Goal: Task Accomplishment & Management: Manage account settings

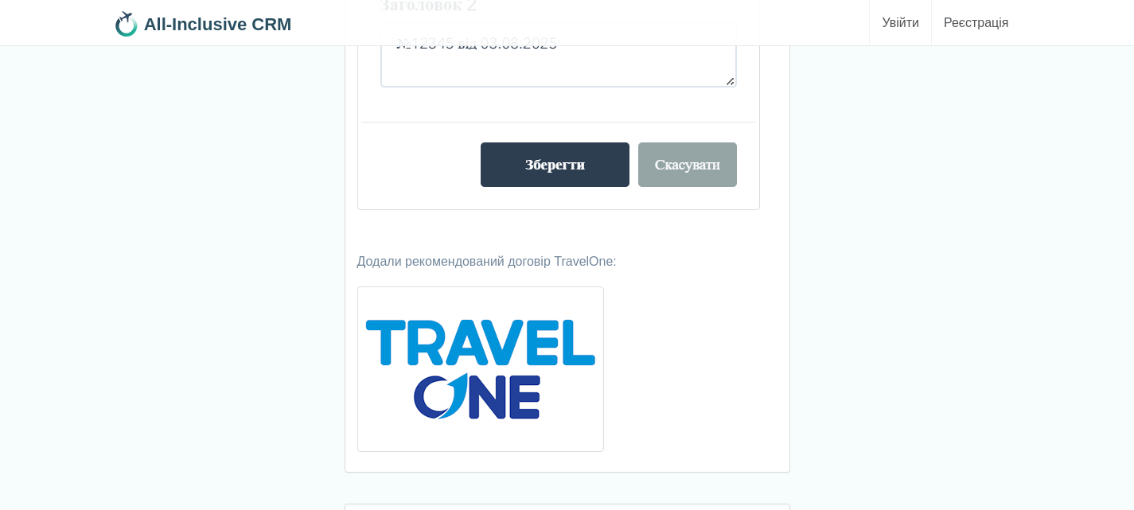
scroll to position [3760, 0]
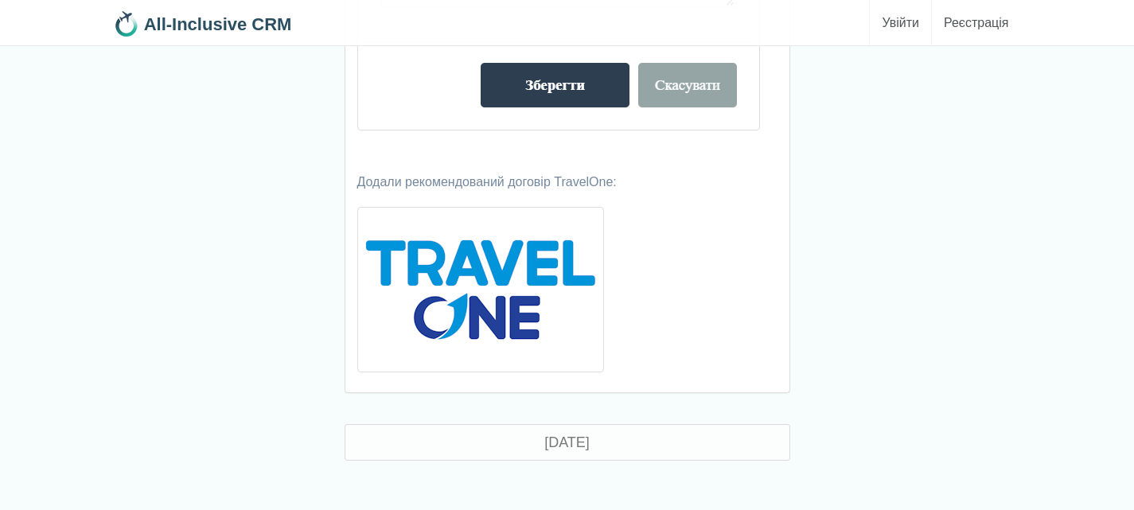
click at [530, 271] on img at bounding box center [480, 289] width 247 height 165
click at [481, 248] on img at bounding box center [480, 289] width 247 height 165
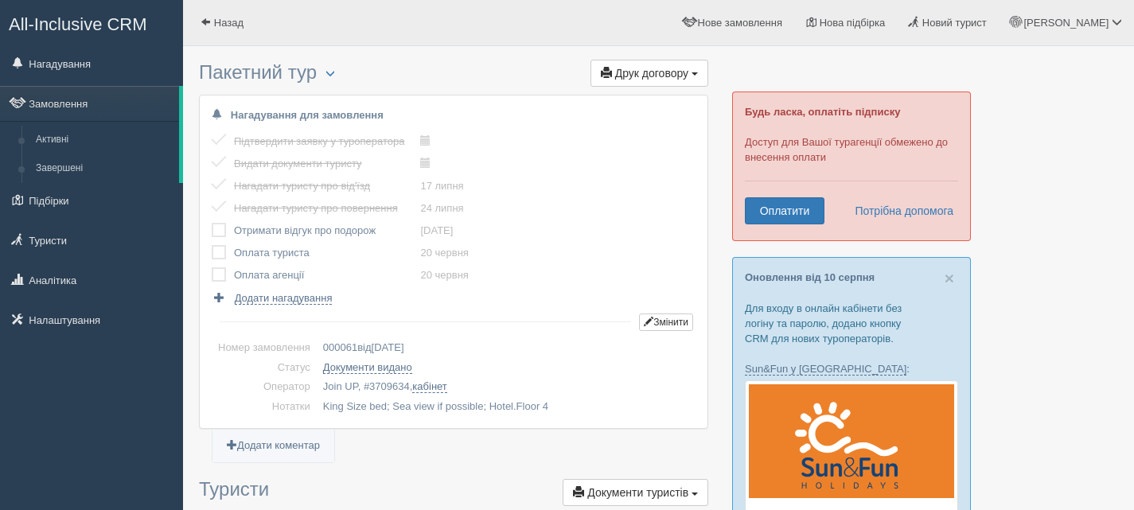
scroll to position [398, 0]
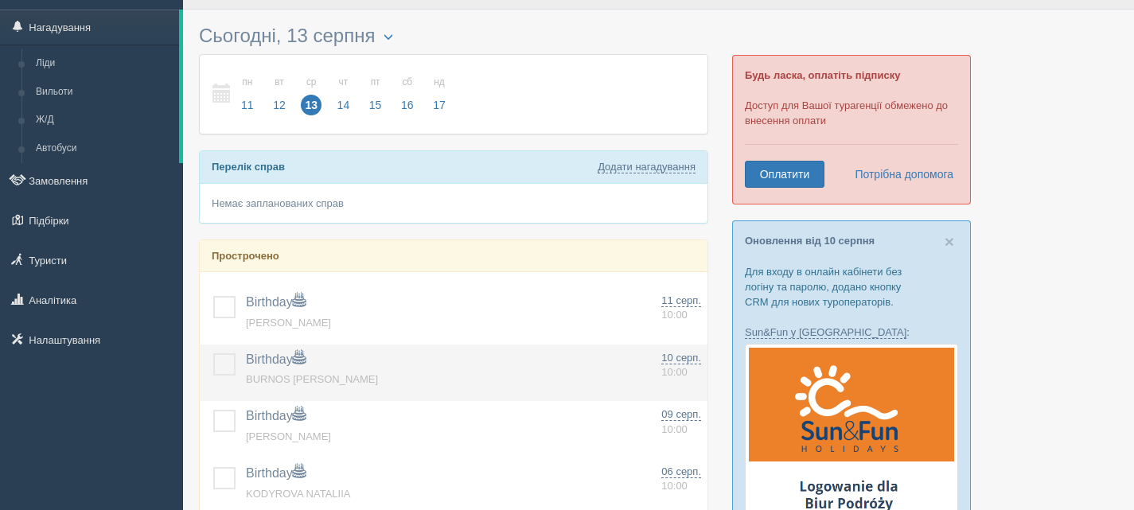
scroll to position [80, 0]
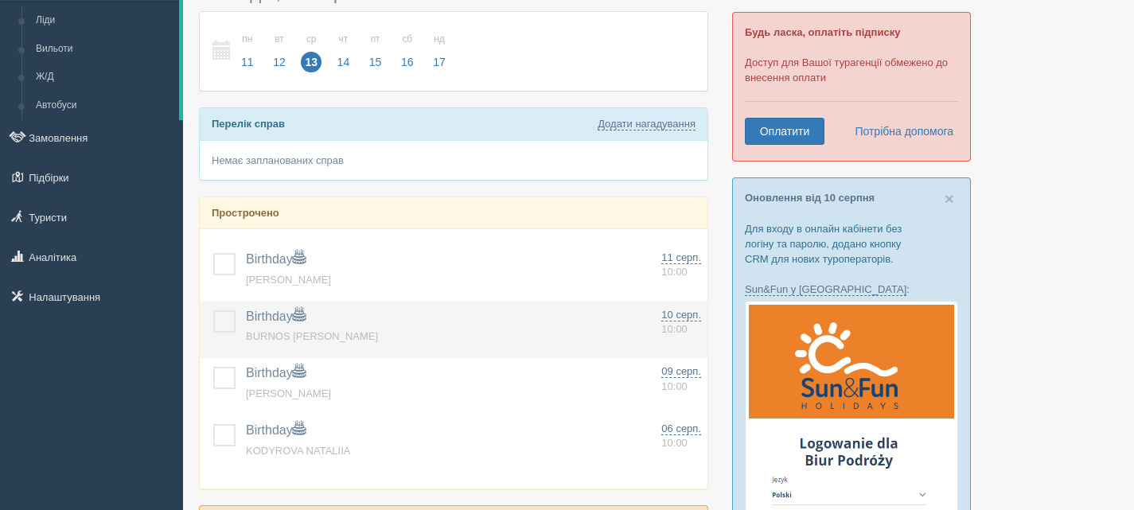
click at [213, 310] on label at bounding box center [213, 310] width 0 height 0
click at [0, 0] on input "checkbox" at bounding box center [0, 0] width 0 height 0
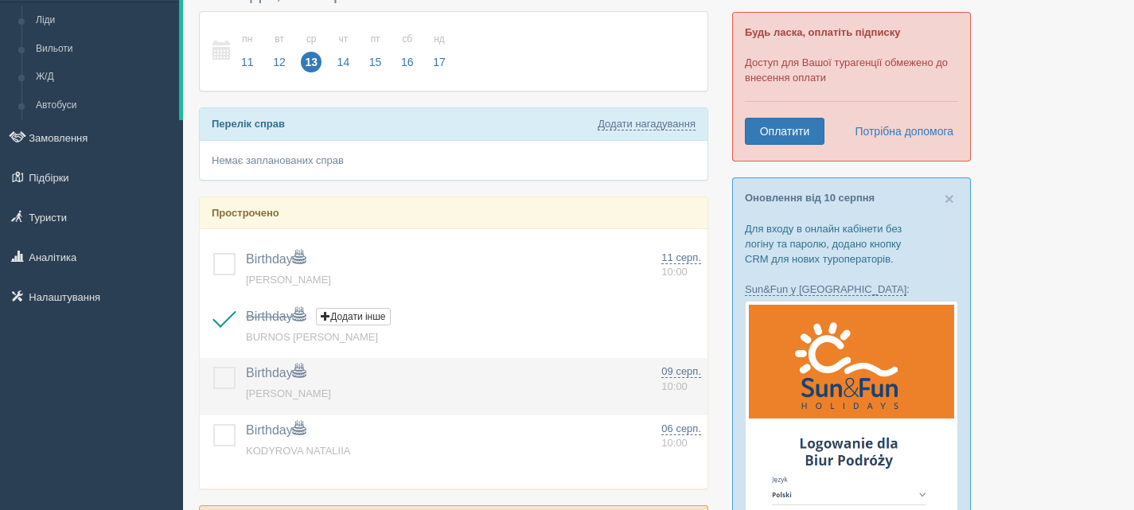
click at [213, 367] on label at bounding box center [213, 367] width 0 height 0
click at [0, 0] on input "checkbox" at bounding box center [0, 0] width 0 height 0
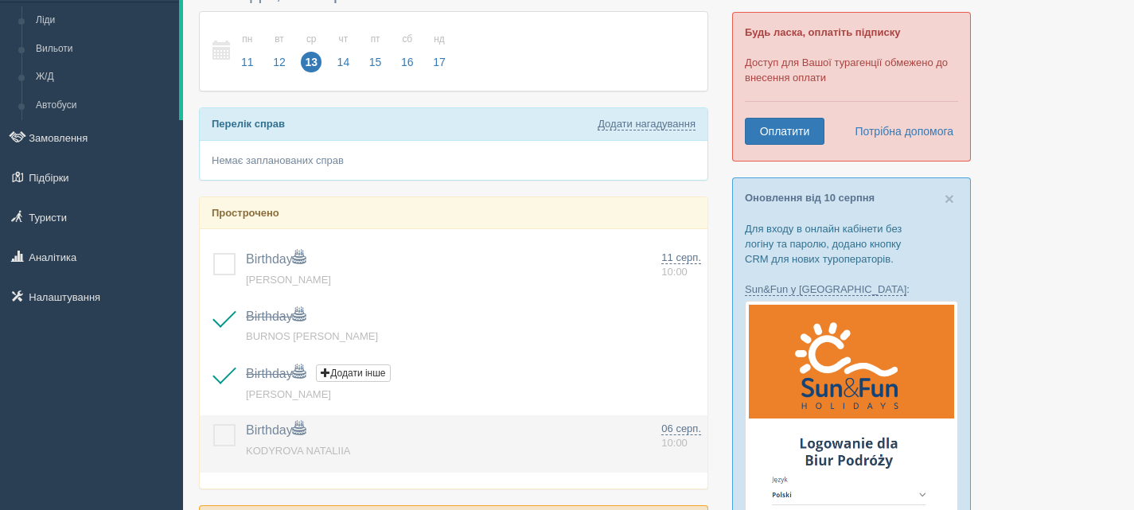
scroll to position [159, 0]
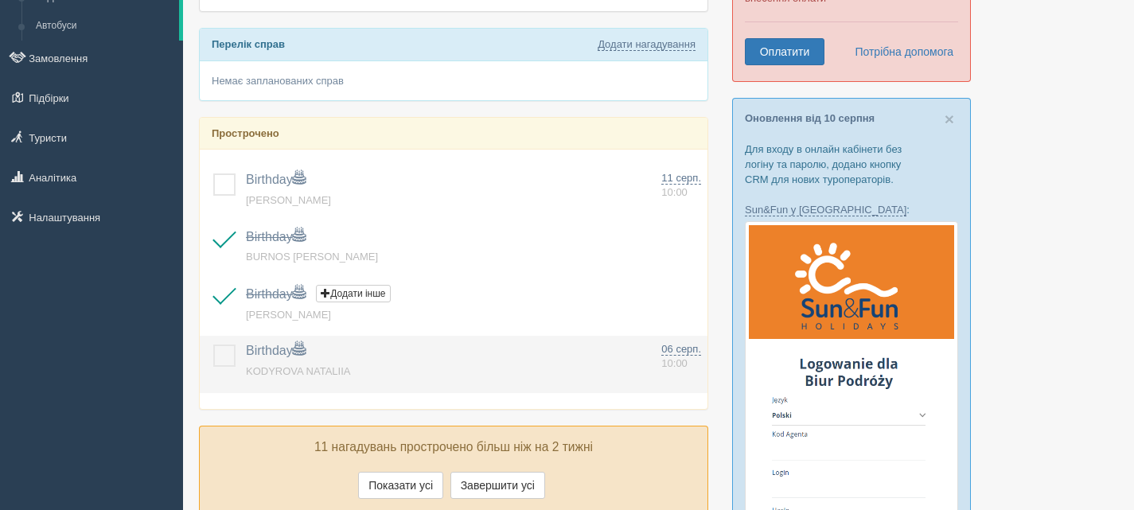
click at [213, 345] on label at bounding box center [213, 345] width 0 height 0
click at [0, 0] on input "checkbox" at bounding box center [0, 0] width 0 height 0
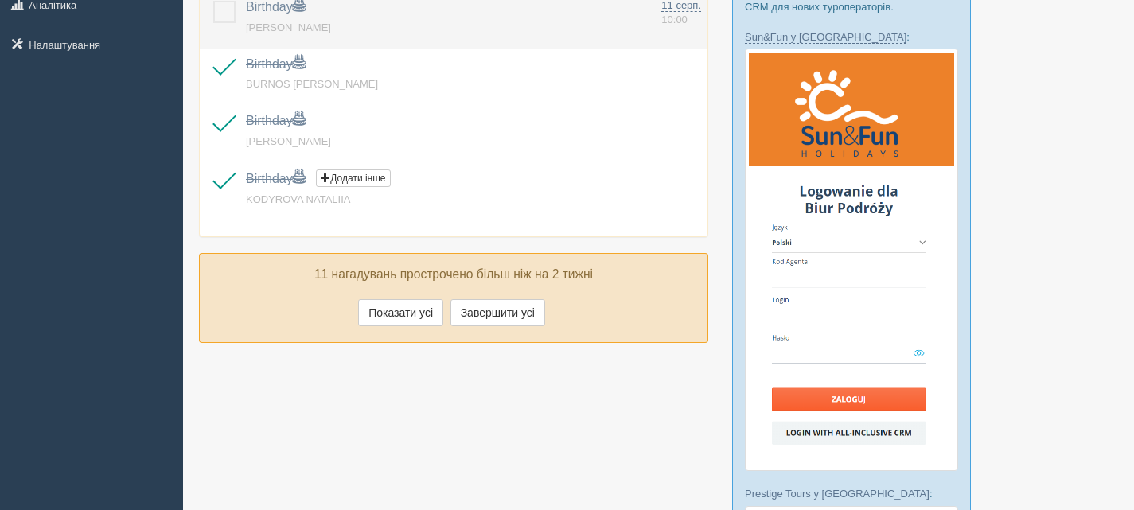
scroll to position [398, 0]
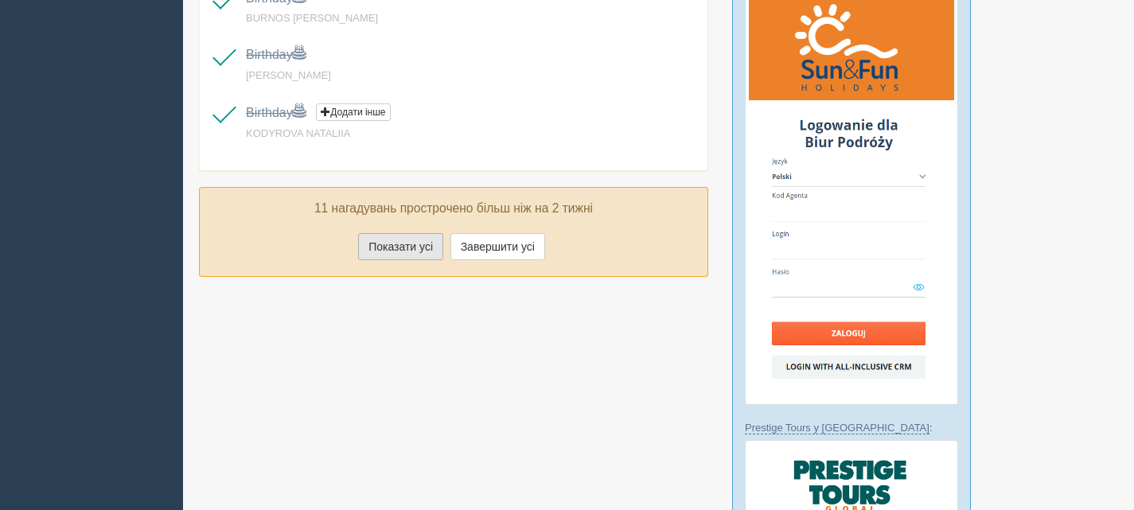
click at [411, 247] on button "Показати усі" at bounding box center [400, 246] width 85 height 27
click at [395, 241] on button "Показати усі" at bounding box center [400, 246] width 85 height 27
click at [397, 251] on button "Показати усі" at bounding box center [400, 246] width 85 height 27
click at [383, 255] on button "Показати усі" at bounding box center [400, 246] width 85 height 27
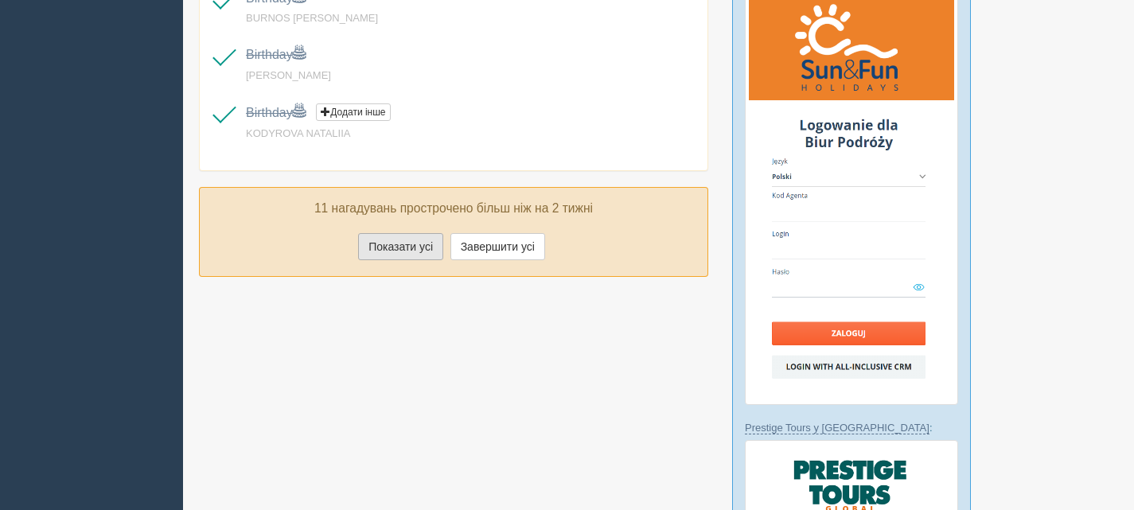
click at [389, 245] on button "Показати усі" at bounding box center [400, 246] width 85 height 27
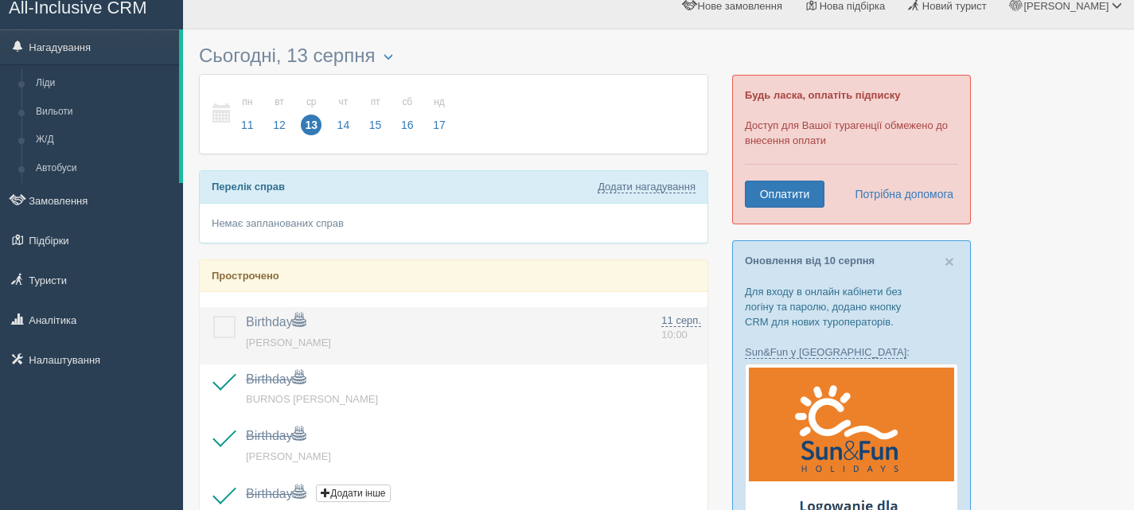
scroll to position [0, 0]
